Goal: Information Seeking & Learning: Learn about a topic

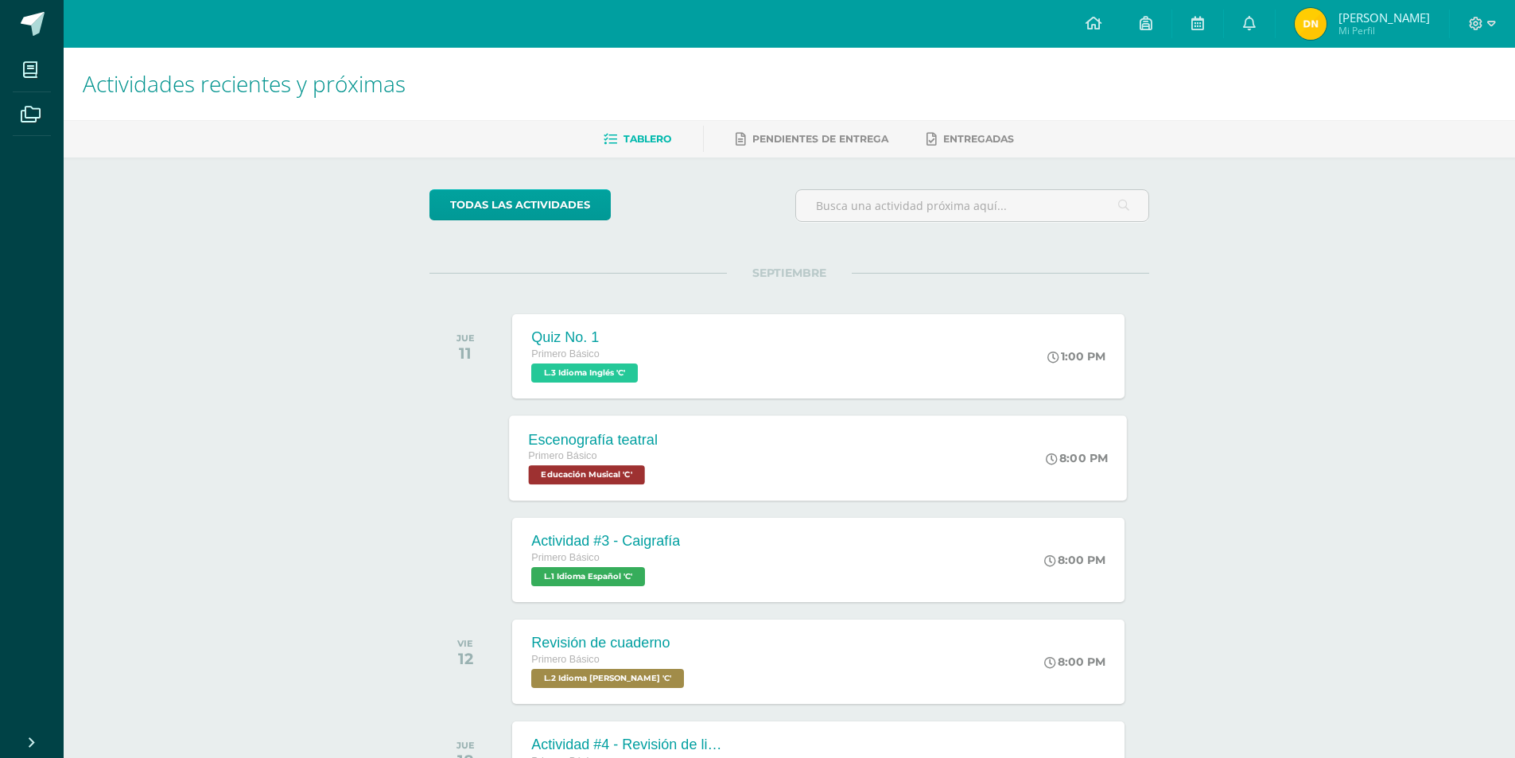
click at [627, 484] on span "Educación Musical 'C'" at bounding box center [587, 474] width 116 height 19
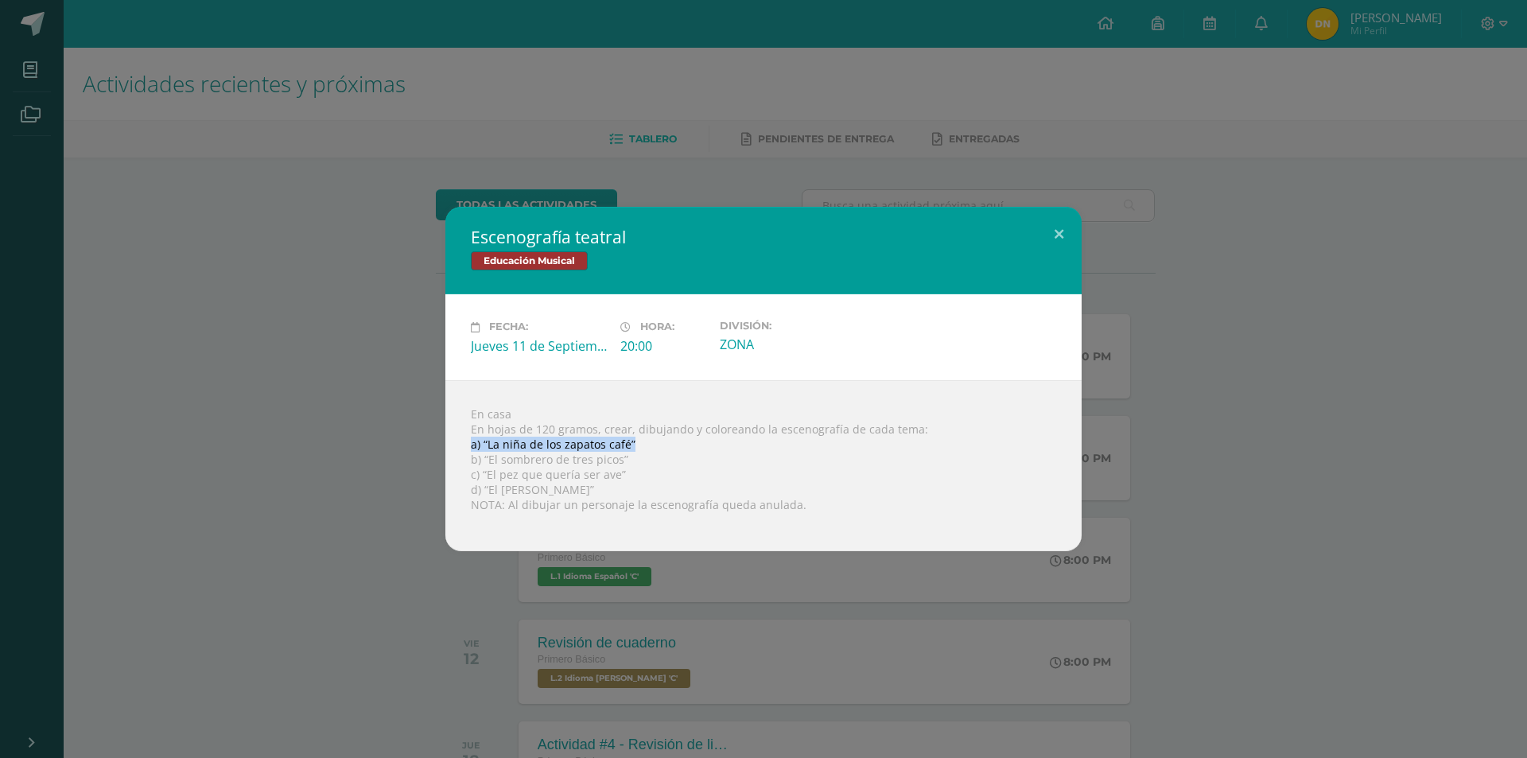
drag, startPoint x: 628, startPoint y: 441, endPoint x: 471, endPoint y: 441, distance: 157.5
click at [471, 441] on div "En casa En hojas de 120 gramos, crear, dibujando y coloreando la escenografía d…" at bounding box center [763, 465] width 636 height 171
drag, startPoint x: 624, startPoint y: 461, endPoint x: 472, endPoint y: 456, distance: 152.8
click at [472, 456] on div "En casa En hojas de 120 gramos, crear, dibujando y coloreando la escenografía d…" at bounding box center [763, 465] width 636 height 171
copy div "b) “El sombrero de tres picos”"
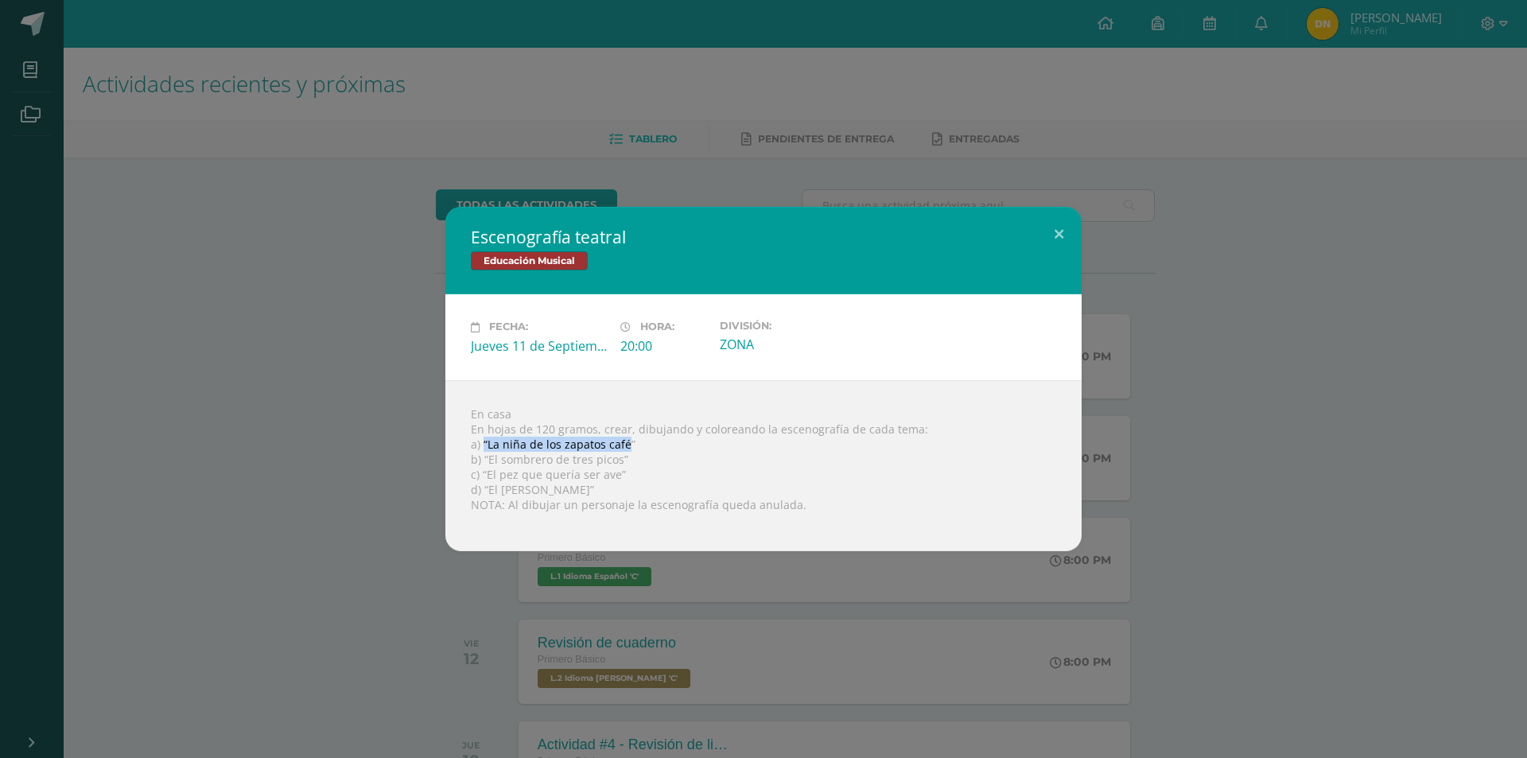
drag, startPoint x: 628, startPoint y: 445, endPoint x: 484, endPoint y: 441, distance: 144.0
click at [484, 441] on div "En casa En hojas de 120 gramos, crear, dibujando y coloreando la escenografía d…" at bounding box center [763, 465] width 636 height 171
drag, startPoint x: 496, startPoint y: 442, endPoint x: 535, endPoint y: 454, distance: 41.5
click at [535, 450] on div "En casa En hojas de 120 gramos, crear, dibujando y coloreando la escenografía d…" at bounding box center [763, 465] width 636 height 171
drag, startPoint x: 628, startPoint y: 441, endPoint x: 485, endPoint y: 449, distance: 143.4
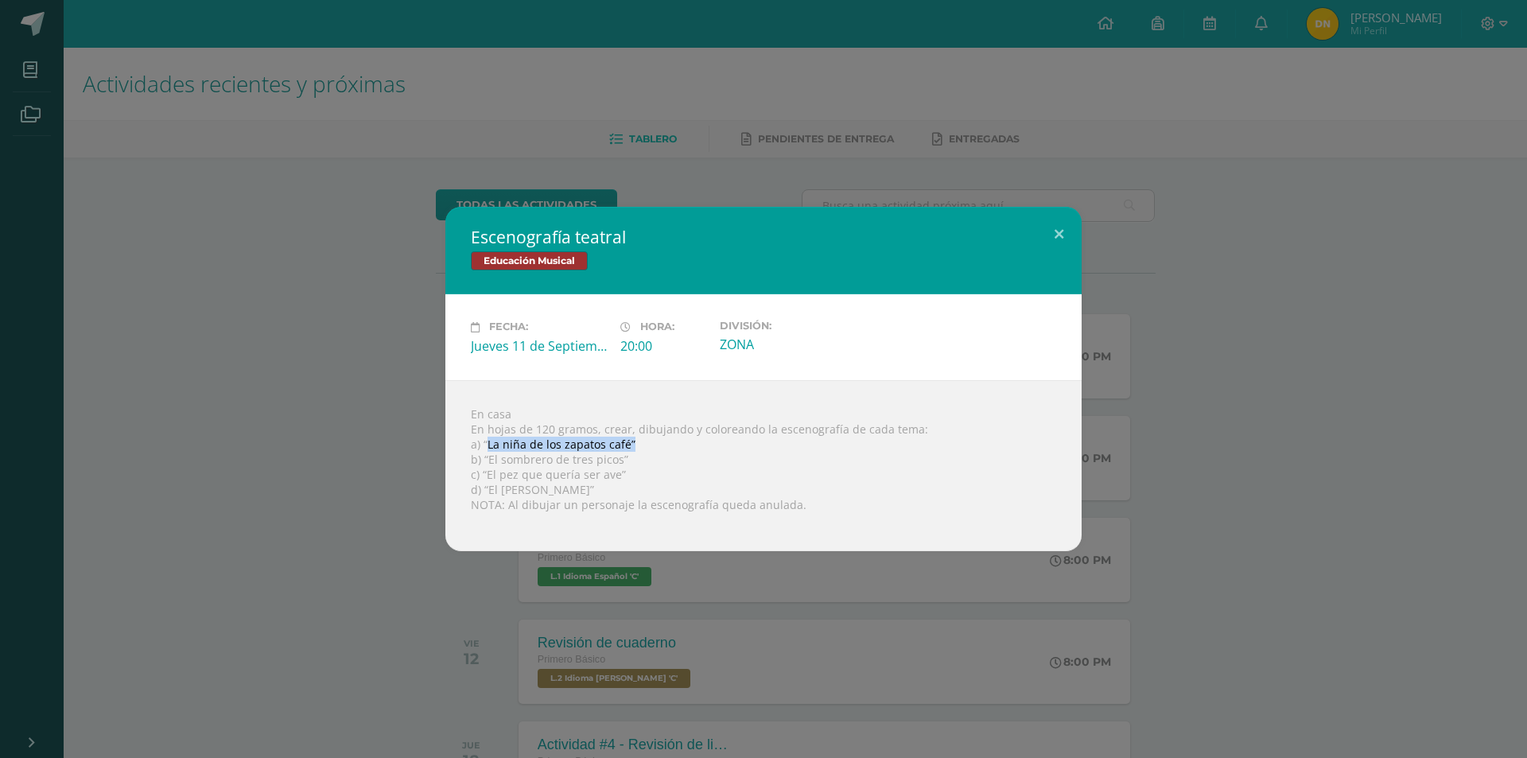
click at [485, 449] on div "En casa En hojas de 120 gramos, crear, dibujando y coloreando la escenografía d…" at bounding box center [763, 465] width 636 height 171
copy div "La niña de los zapatos café”"
drag, startPoint x: 613, startPoint y: 474, endPoint x: 480, endPoint y: 477, distance: 132.9
click at [480, 477] on div "En casa En hojas de 120 gramos, crear, dibujando y coloreando la escenografía d…" at bounding box center [763, 465] width 636 height 171
click at [601, 475] on div "En casa En hojas de 120 gramos, crear, dibujando y coloreando la escenografía d…" at bounding box center [763, 465] width 636 height 171
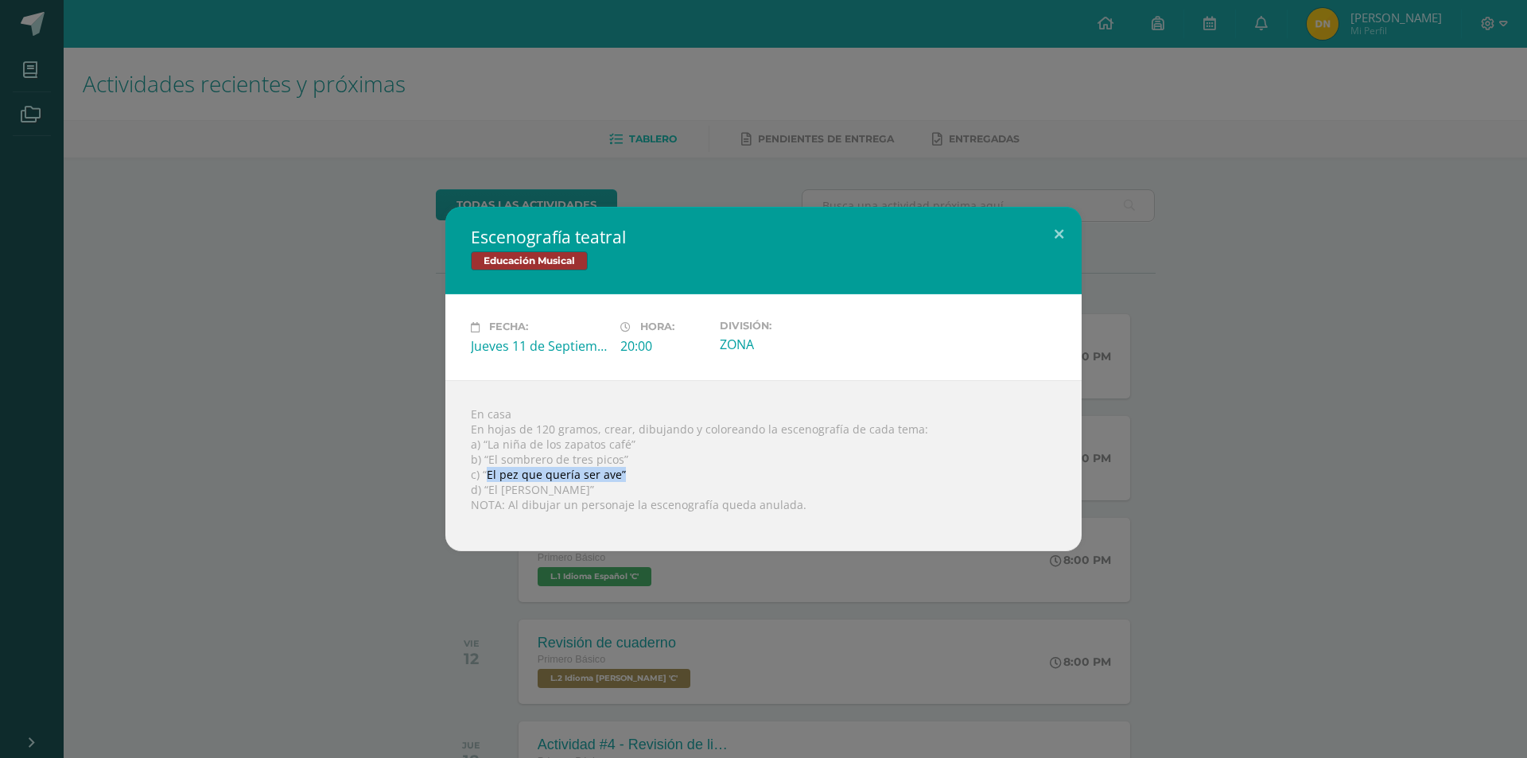
drag, startPoint x: 620, startPoint y: 472, endPoint x: 487, endPoint y: 474, distance: 132.9
click at [487, 474] on div "En casa En hojas de 120 gramos, crear, dibujando y coloreando la escenografía d…" at bounding box center [763, 465] width 636 height 171
copy div "El pez que quería ser ave”"
drag, startPoint x: 616, startPoint y: 492, endPoint x: 488, endPoint y: 494, distance: 128.1
click at [488, 494] on div "En casa En hojas de 120 gramos, crear, dibujando y coloreando la escenografía d…" at bounding box center [763, 465] width 636 height 171
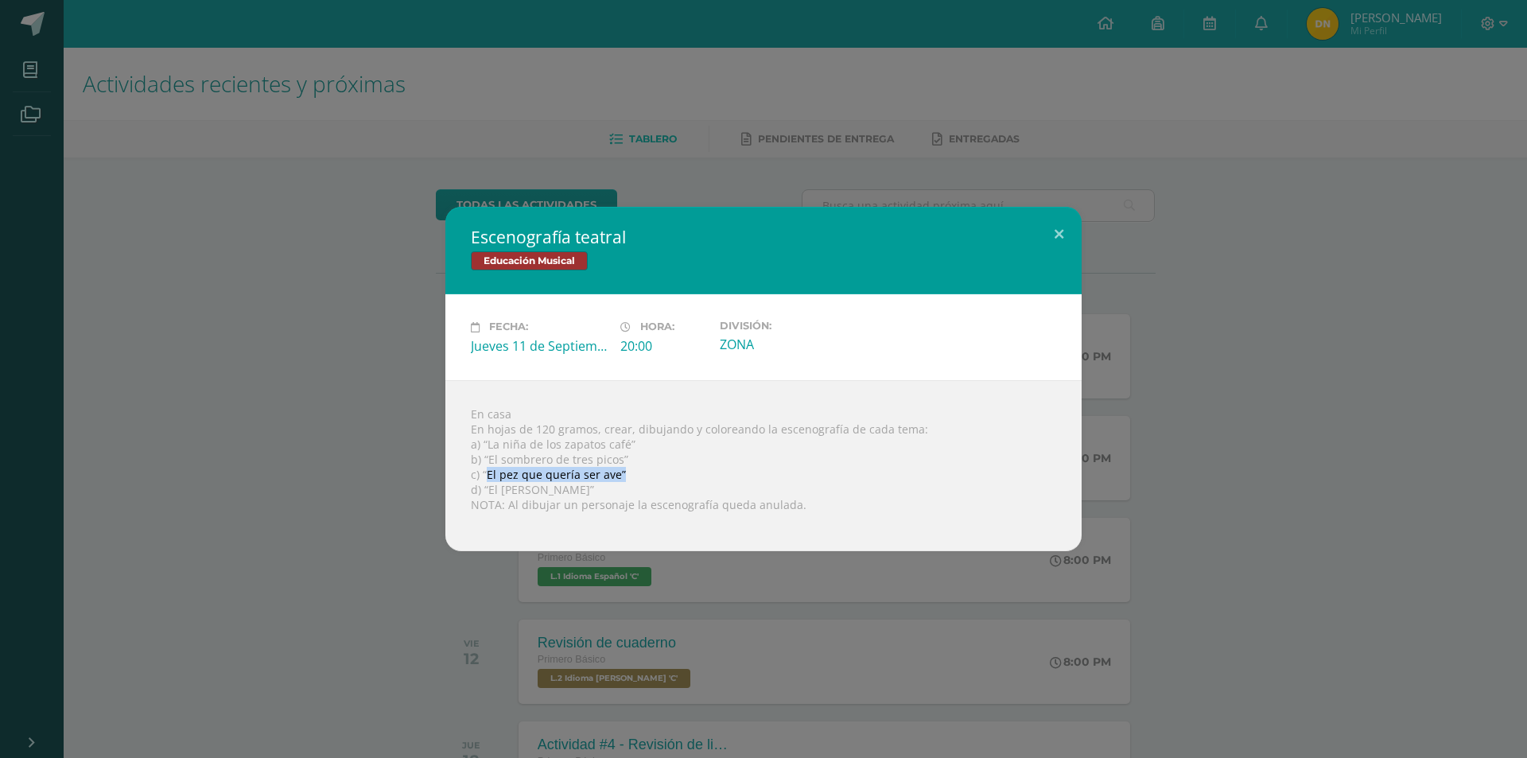
copy div "El [PERSON_NAME]"
